Goal: Task Accomplishment & Management: Use online tool/utility

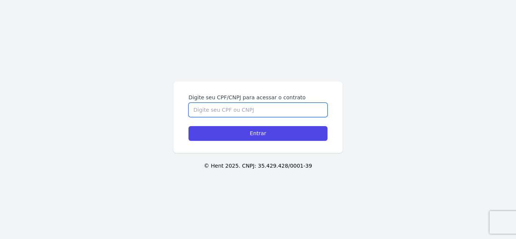
click at [262, 109] on input "Digite seu CPF/CNPJ para acessar o contrato" at bounding box center [257, 110] width 139 height 14
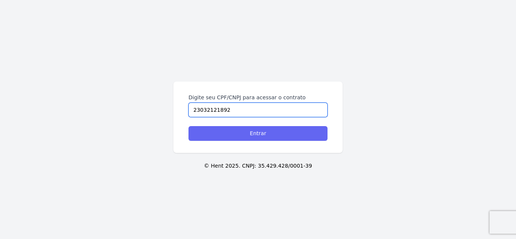
type input "23032121892"
click at [258, 134] on input "Entrar" at bounding box center [257, 133] width 139 height 15
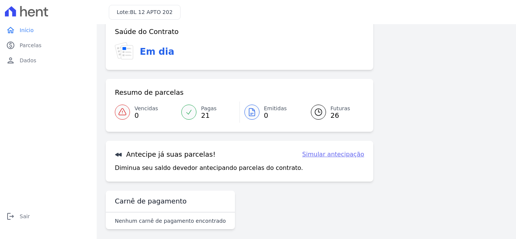
scroll to position [20, 0]
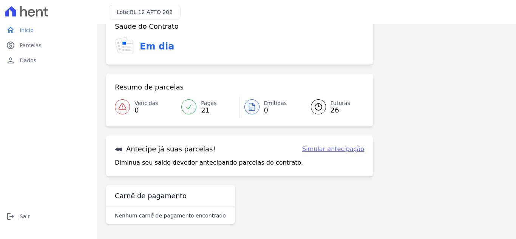
click at [345, 150] on link "Simular antecipação" at bounding box center [333, 149] width 62 height 9
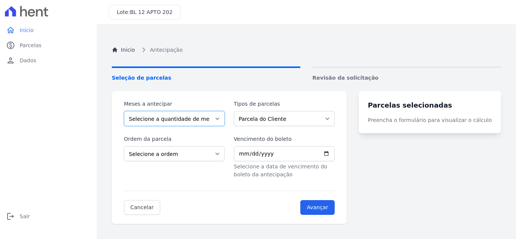
click at [219, 119] on select "Selecione a quantidade de meses a antecipar 1 2 3 4 5 6 7 8 9 10 11" at bounding box center [174, 118] width 101 height 15
select select "1"
click at [124, 111] on select "Selecione a quantidade de meses a antecipar 1 2 3 4 5 6 7 8 9 10 11" at bounding box center [174, 118] width 101 height 15
click at [225, 156] on select "Selecione a ordem Últimas parcelas Primeiras parcelas" at bounding box center [174, 153] width 101 height 15
select select "beginning"
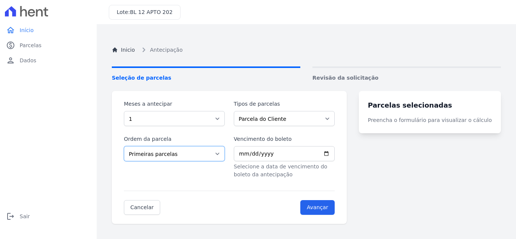
click at [124, 146] on select "Selecione a ordem Últimas parcelas Primeiras parcelas" at bounding box center [174, 153] width 101 height 15
click at [333, 156] on input "Vencimento do boleto" at bounding box center [284, 153] width 101 height 15
type input "2025-09-25"
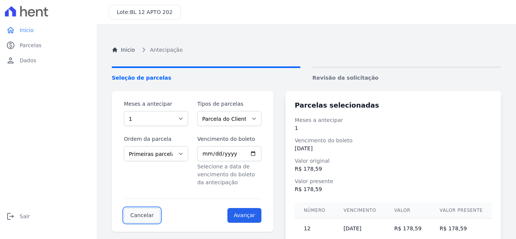
click at [141, 218] on link "Cancelar" at bounding box center [142, 215] width 36 height 15
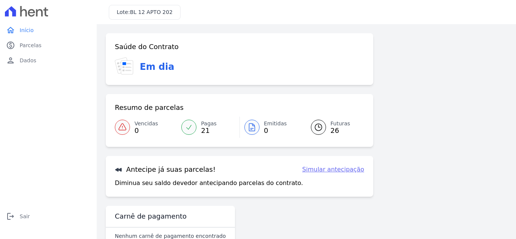
click at [196, 124] on link "Pagas 21" at bounding box center [208, 127] width 62 height 21
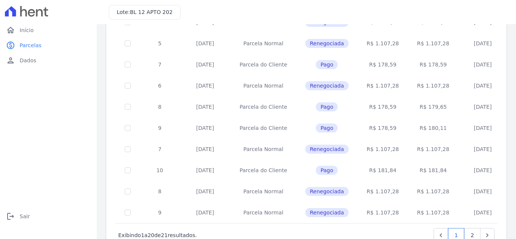
scroll to position [337, 0]
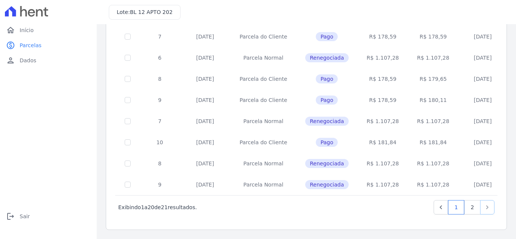
click at [483, 209] on icon "Next" at bounding box center [487, 208] width 8 height 8
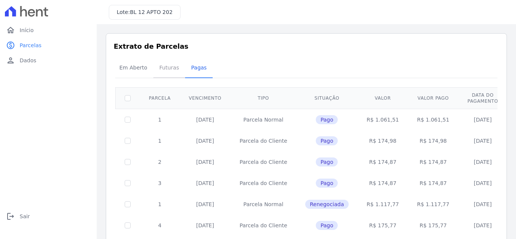
click at [168, 69] on span "Futuras" at bounding box center [169, 67] width 29 height 15
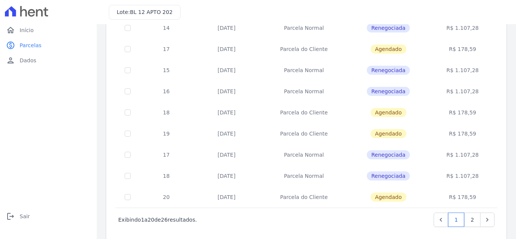
scroll to position [331, 0]
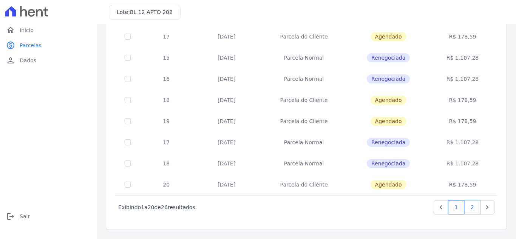
click at [466, 208] on link "2" at bounding box center [472, 207] width 16 height 14
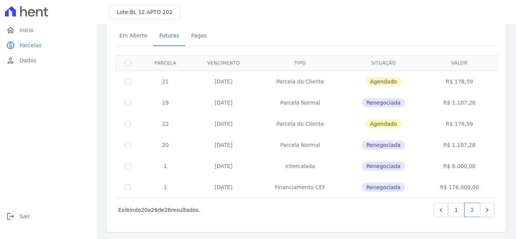
scroll to position [35, 0]
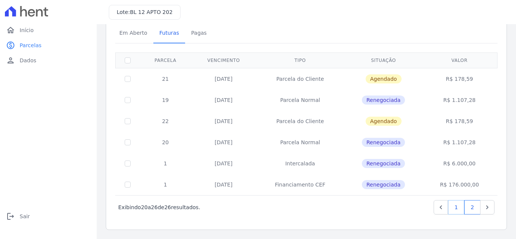
click at [449, 207] on link "1" at bounding box center [456, 207] width 16 height 14
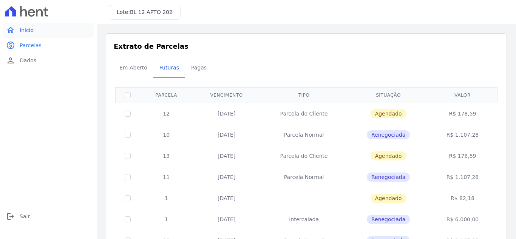
click at [27, 29] on span "Início" at bounding box center [27, 30] width 14 height 8
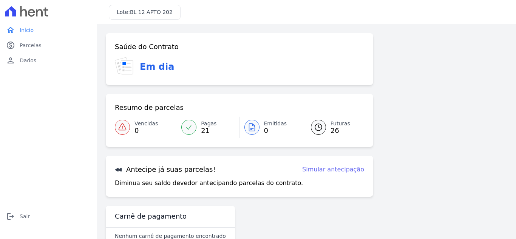
click at [344, 170] on link "Simular antecipação" at bounding box center [333, 169] width 62 height 9
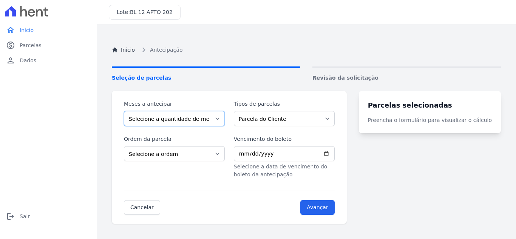
click at [219, 116] on select "Selecione a quantidade de meses a antecipar 1 2 3 4 5 6 7 8 9 10 11" at bounding box center [174, 118] width 101 height 15
select select "2"
click at [124, 111] on select "Selecione a quantidade de meses a antecipar 1 2 3 4 5 6 7 8 9 10 11" at bounding box center [174, 118] width 101 height 15
click at [212, 154] on select "Selecione a ordem Últimas parcelas Primeiras parcelas" at bounding box center [174, 153] width 101 height 15
select select "beginning"
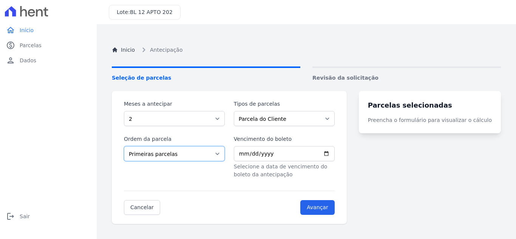
click at [124, 146] on select "Selecione a ordem Últimas parcelas Primeiras parcelas" at bounding box center [174, 153] width 101 height 15
click at [293, 151] on input "Vencimento do boleto" at bounding box center [284, 153] width 101 height 15
click at [335, 154] on input "Vencimento do boleto" at bounding box center [284, 153] width 101 height 15
type input "2025-09-25"
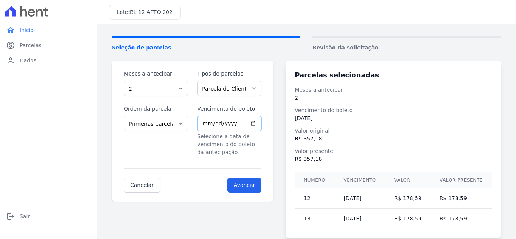
scroll to position [45, 0]
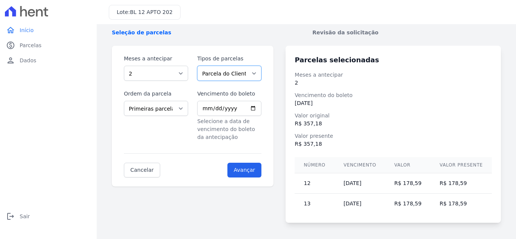
click at [261, 75] on select "Parcela do Cliente Parcela Normal Outros Intercalada Financiamento CEF" at bounding box center [229, 73] width 64 height 15
select select "standard"
click at [199, 66] on select "Parcela do Cliente Parcela Normal Outros Intercalada Financiamento CEF" at bounding box center [229, 73] width 64 height 15
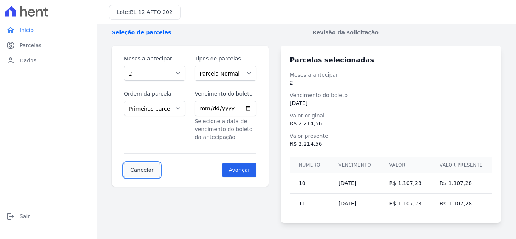
click at [136, 173] on link "Cancelar" at bounding box center [142, 170] width 36 height 15
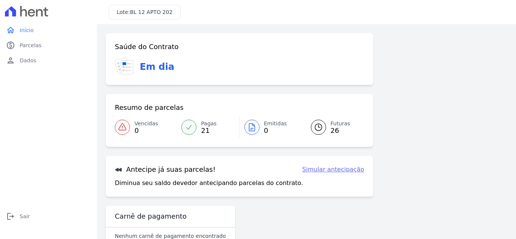
click at [334, 125] on span "Futuras" at bounding box center [340, 124] width 20 height 8
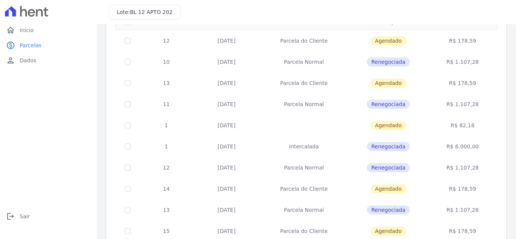
scroll to position [74, 0]
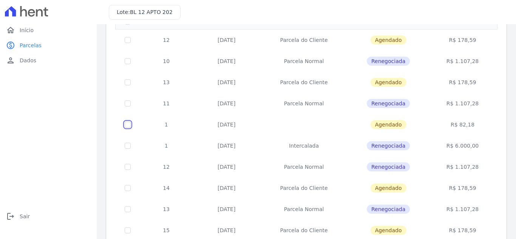
click at [127, 124] on input "checkbox" at bounding box center [128, 125] width 6 height 6
checkbox input "true"
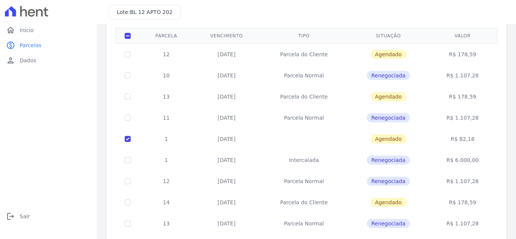
scroll to position [56, 0]
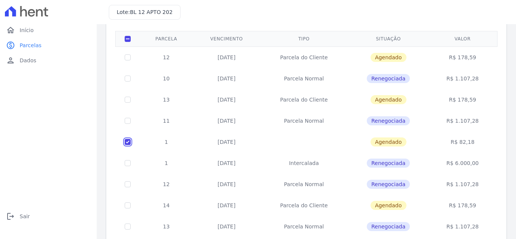
click at [127, 141] on input "checkbox" at bounding box center [128, 142] width 6 height 6
checkbox input "false"
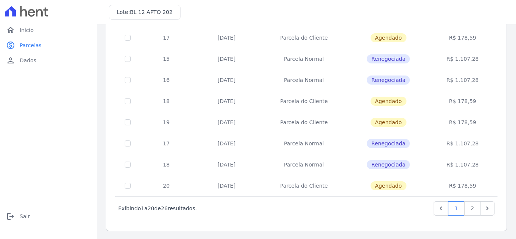
scroll to position [331, 0]
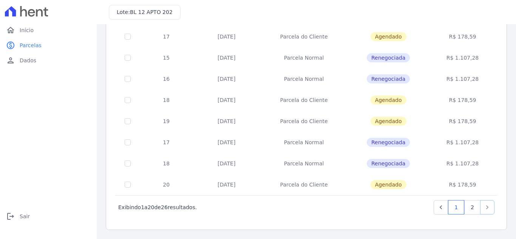
click at [483, 207] on icon "Next" at bounding box center [487, 208] width 8 height 8
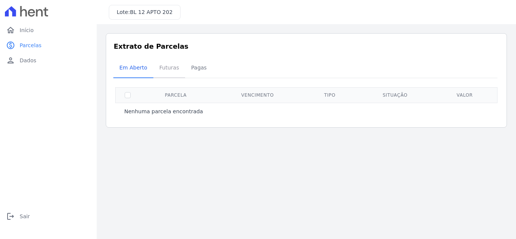
click at [164, 69] on span "Futuras" at bounding box center [169, 67] width 29 height 15
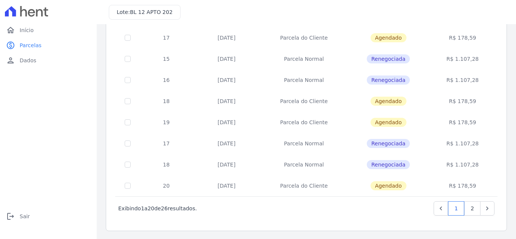
scroll to position [331, 0]
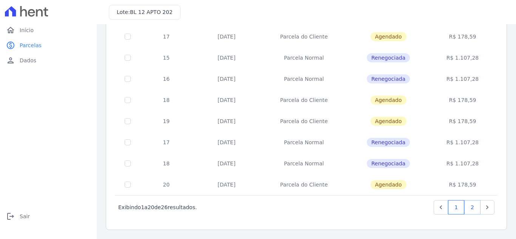
click at [465, 210] on link "2" at bounding box center [472, 207] width 16 height 14
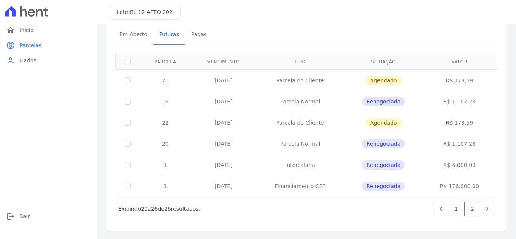
scroll to position [35, 0]
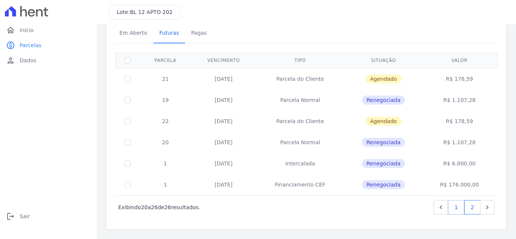
click at [450, 207] on link "1" at bounding box center [456, 207] width 16 height 14
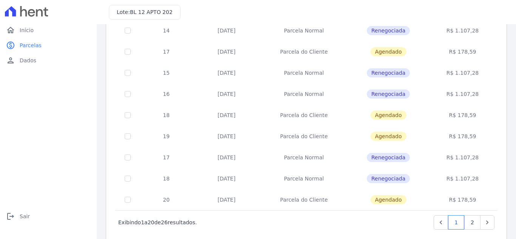
scroll to position [331, 0]
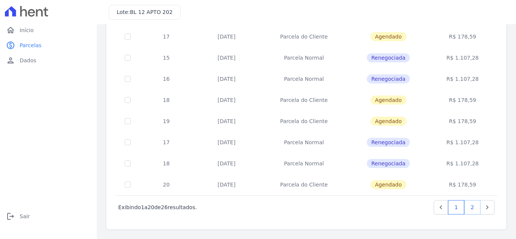
click at [464, 204] on link "2" at bounding box center [472, 207] width 16 height 14
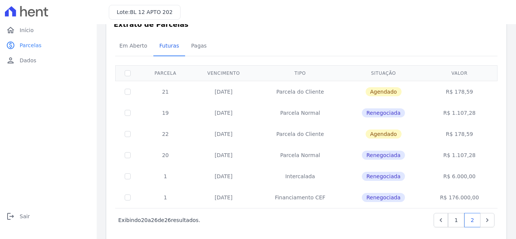
scroll to position [23, 0]
